Goal: Task Accomplishment & Management: Complete application form

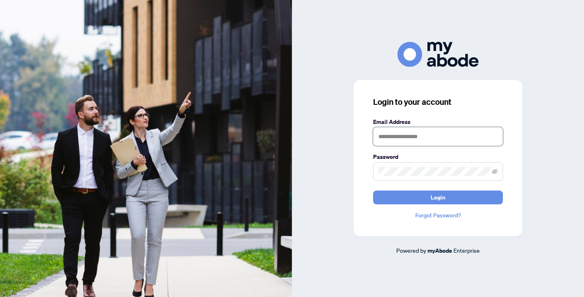
click at [413, 135] on input "text" at bounding box center [438, 136] width 130 height 19
type input "**********"
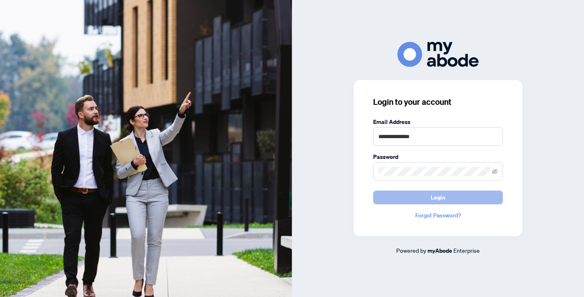
click at [436, 195] on span "Login" at bounding box center [438, 197] width 15 height 13
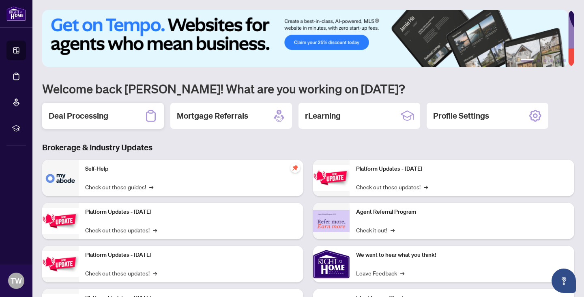
click at [96, 113] on h2 "Deal Processing" at bounding box center [79, 115] width 60 height 11
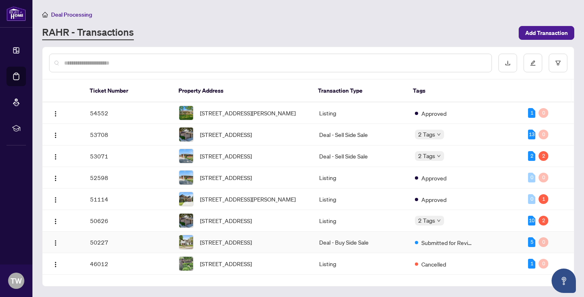
click at [116, 253] on td "50227" at bounding box center [128, 242] width 89 height 22
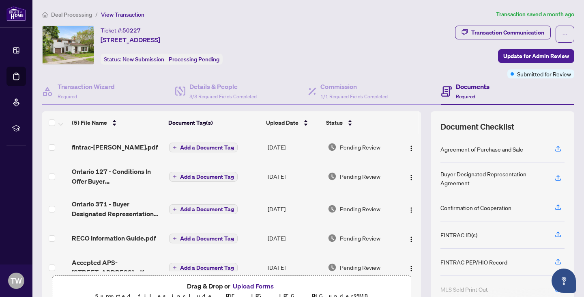
scroll to position [15, 0]
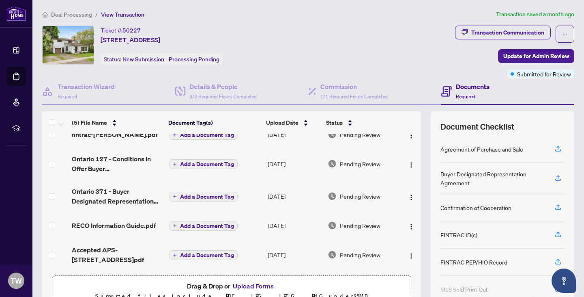
click at [248, 286] on button "Upload Forms" at bounding box center [254, 285] width 46 height 11
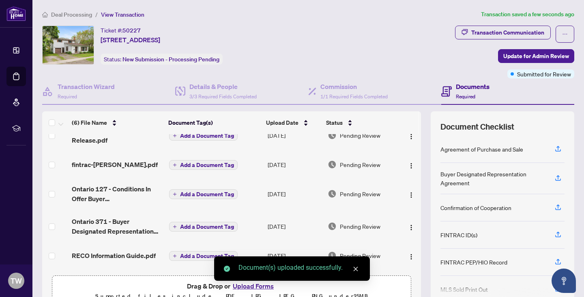
scroll to position [47, 0]
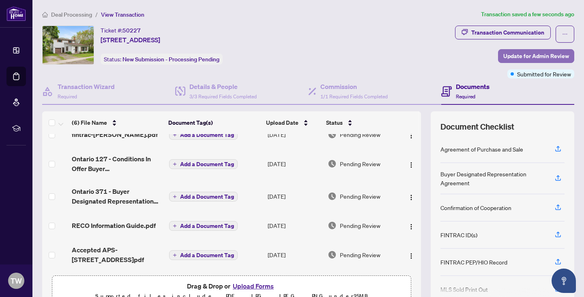
click at [519, 54] on span "Update for Admin Review" at bounding box center [537, 56] width 66 height 13
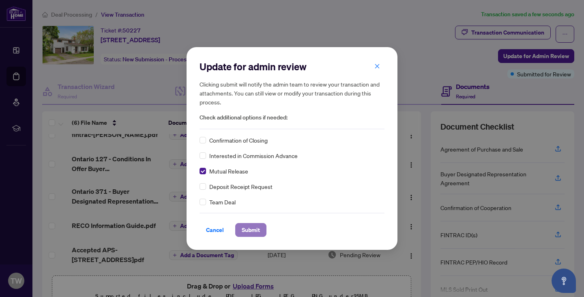
click at [252, 230] on span "Submit" at bounding box center [251, 229] width 18 height 13
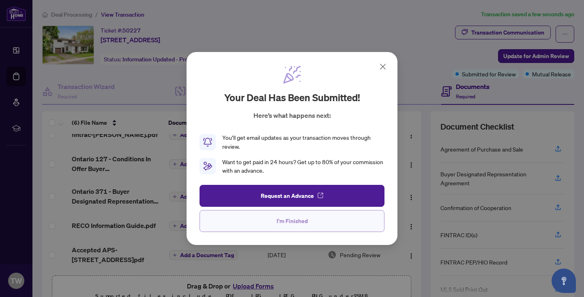
click at [274, 223] on button "I'm Finished" at bounding box center [292, 221] width 185 height 22
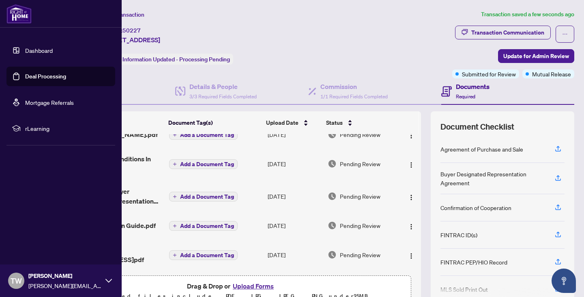
click at [17, 15] on img at bounding box center [18, 13] width 25 height 19
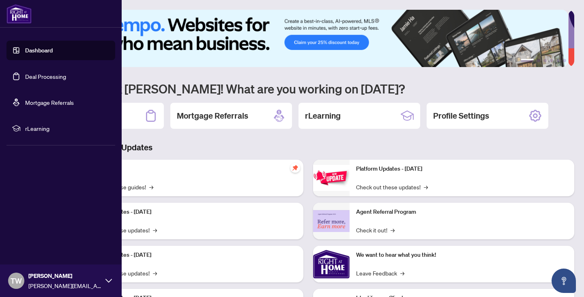
click at [30, 51] on link "Dashboard" at bounding box center [39, 50] width 28 height 7
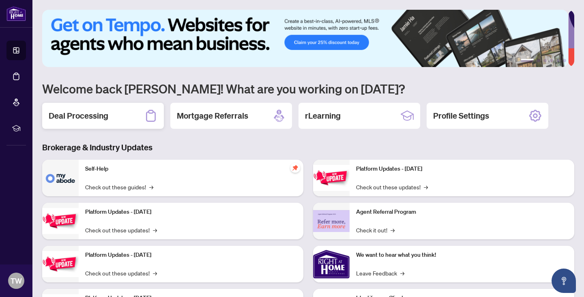
click at [84, 114] on h2 "Deal Processing" at bounding box center [79, 115] width 60 height 11
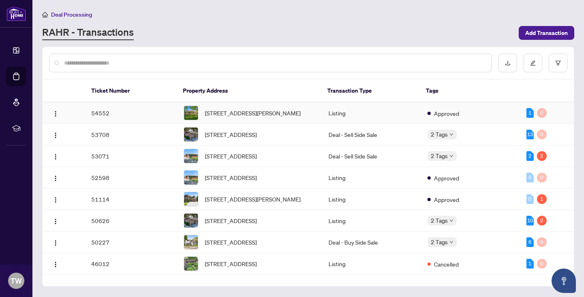
click at [138, 113] on td "54552" at bounding box center [131, 113] width 93 height 22
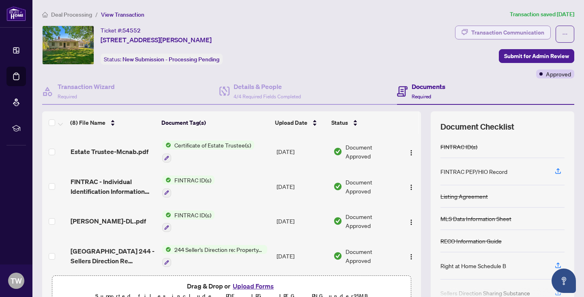
click at [478, 28] on div "Transaction Communication" at bounding box center [508, 32] width 73 height 13
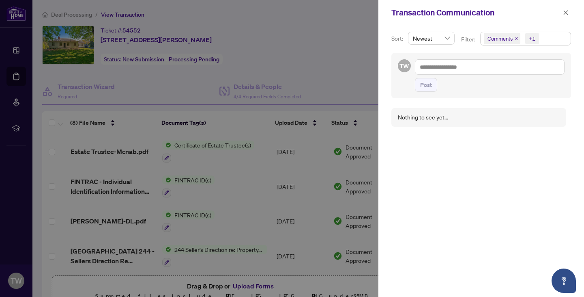
click at [351, 55] on div at bounding box center [292, 148] width 584 height 297
click at [567, 15] on icon "close" at bounding box center [566, 13] width 6 height 6
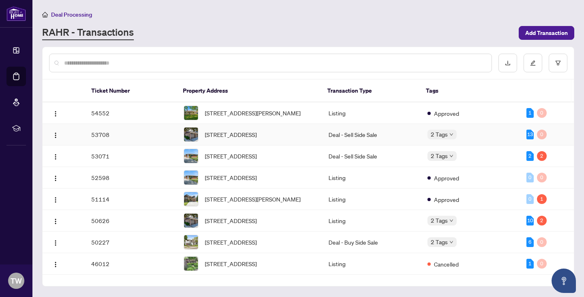
click at [111, 140] on td "53708" at bounding box center [131, 135] width 93 height 22
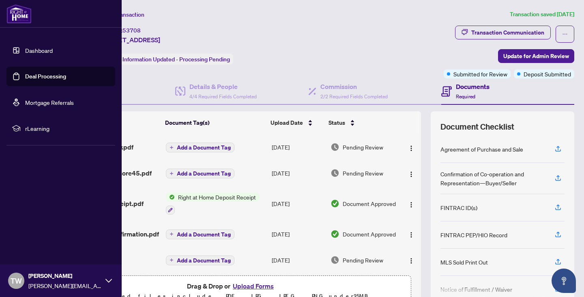
click at [25, 73] on link "Deal Processing" at bounding box center [45, 76] width 41 height 7
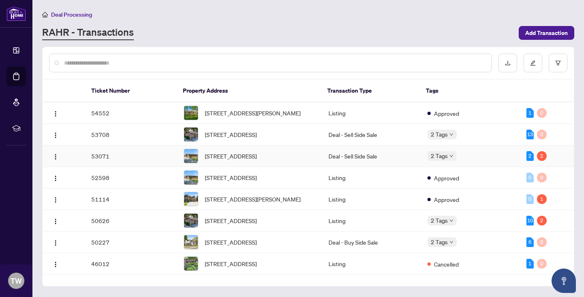
click at [132, 164] on td "53071" at bounding box center [131, 156] width 93 height 22
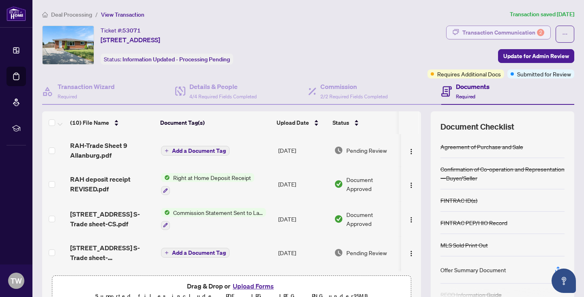
click at [476, 32] on div "Transaction Communication 2" at bounding box center [504, 32] width 82 height 13
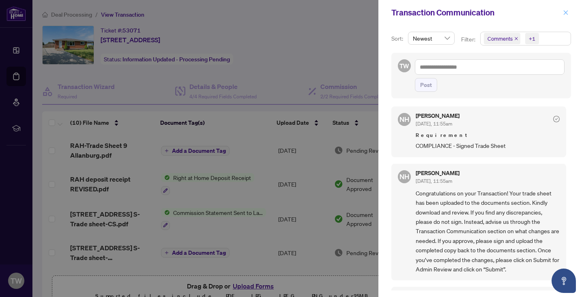
click at [567, 14] on icon "close" at bounding box center [566, 13] width 6 height 6
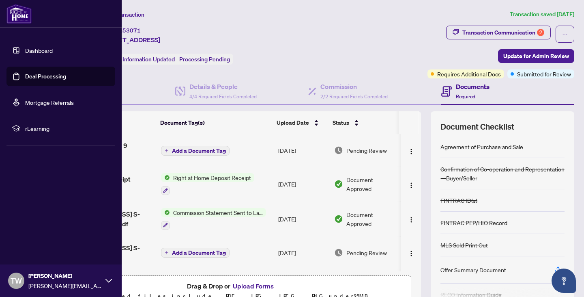
click at [25, 50] on link "Dashboard" at bounding box center [39, 50] width 28 height 7
